Goal: Communication & Community: Connect with others

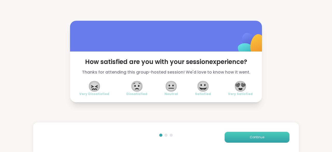
click at [257, 140] on button "Continue" at bounding box center [257, 137] width 65 height 11
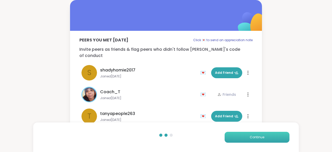
click at [255, 139] on span "Continue" at bounding box center [257, 137] width 15 height 5
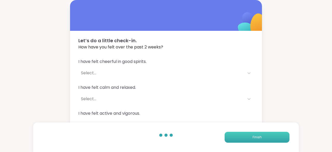
click at [256, 138] on span "Finish" at bounding box center [257, 137] width 9 height 5
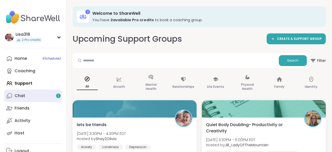
click at [59, 95] on div "1" at bounding box center [58, 96] width 5 height 5
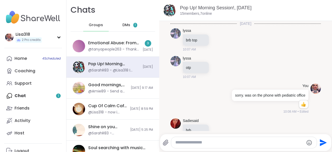
scroll to position [2412, 0]
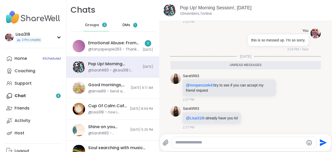
click at [135, 27] on span "1" at bounding box center [135, 25] width 4 height 5
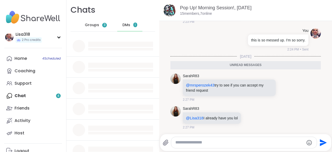
click at [139, 26] on div "DMs 1" at bounding box center [129, 25] width 25 height 12
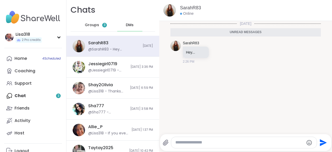
click at [99, 28] on div "Groups 3" at bounding box center [95, 25] width 25 height 12
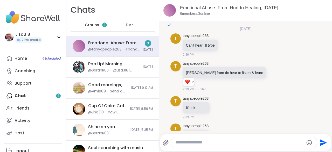
scroll to position [712, 0]
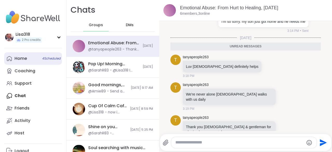
click at [27, 59] on div "Home 4 Scheduled" at bounding box center [21, 59] width 12 height 6
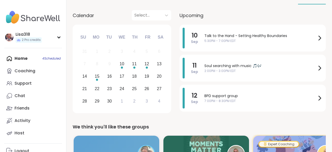
scroll to position [50, 0]
click at [237, 45] on div "Talk to the Hand - Setting Healthy Boundaries 5:30PM - 7:00PM EDT" at bounding box center [264, 38] width 118 height 21
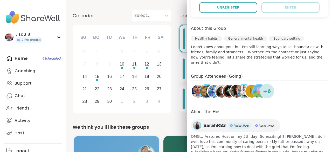
scroll to position [134, 0]
click at [213, 89] on img at bounding box center [214, 91] width 13 height 13
